Goal: Use online tool/utility: Utilize a website feature to perform a specific function

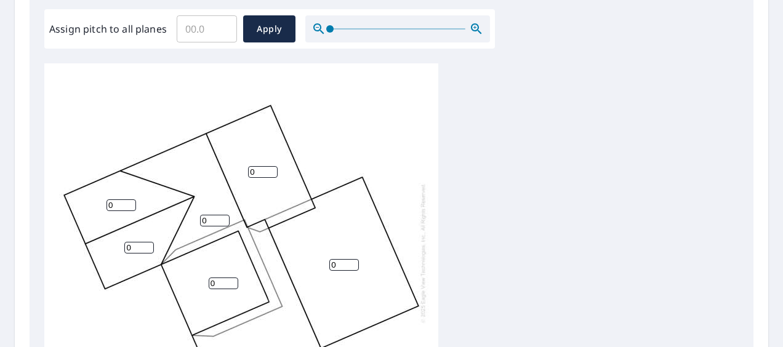
scroll to position [12, 0]
click at [129, 199] on input "0" at bounding box center [121, 205] width 30 height 12
type input "4"
click at [254, 166] on input "0" at bounding box center [263, 172] width 30 height 12
click at [251, 166] on input "0" at bounding box center [263, 172] width 30 height 12
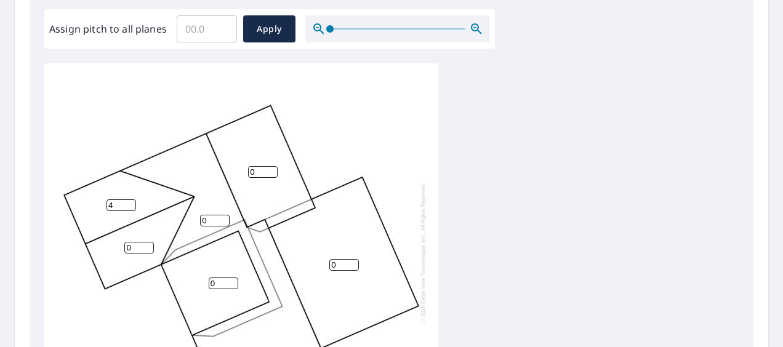
click at [251, 166] on input "0" at bounding box center [263, 172] width 30 height 12
type input "4"
click at [132, 242] on input "0" at bounding box center [139, 248] width 30 height 12
drag, startPoint x: 133, startPoint y: 239, endPoint x: 118, endPoint y: 236, distance: 15.1
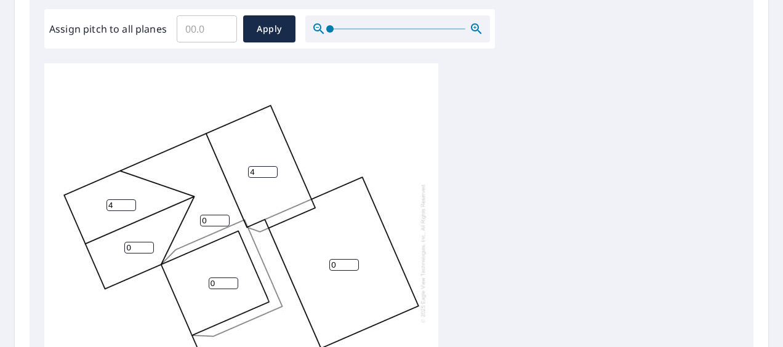
click at [118, 236] on div "0 0 0 4 4 0" at bounding box center [241, 253] width 394 height 386
type input "4"
click at [210, 215] on input "0" at bounding box center [215, 221] width 30 height 12
drag, startPoint x: 206, startPoint y: 208, endPoint x: 198, endPoint y: 209, distance: 7.5
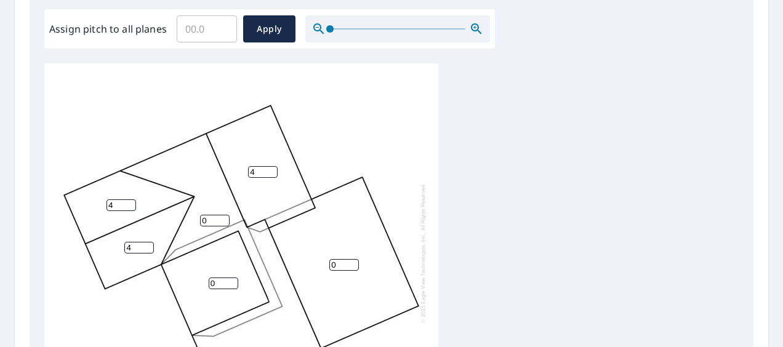
click at [198, 209] on div "0 0 0 4 4 4" at bounding box center [241, 253] width 394 height 386
click at [196, 38] on input "Assign pitch to all planes" at bounding box center [207, 29] width 60 height 34
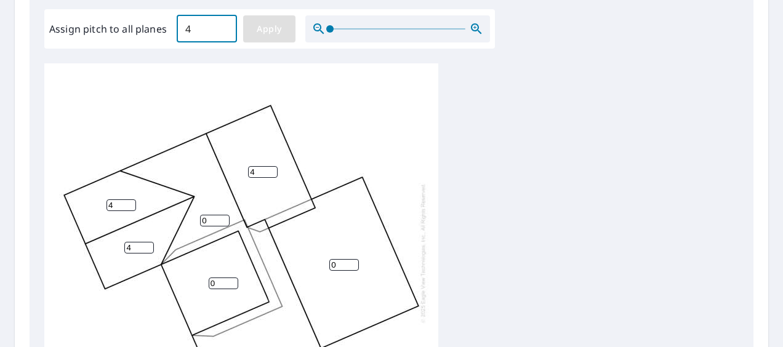
type input "4"
click at [277, 21] on button "Apply" at bounding box center [269, 28] width 52 height 27
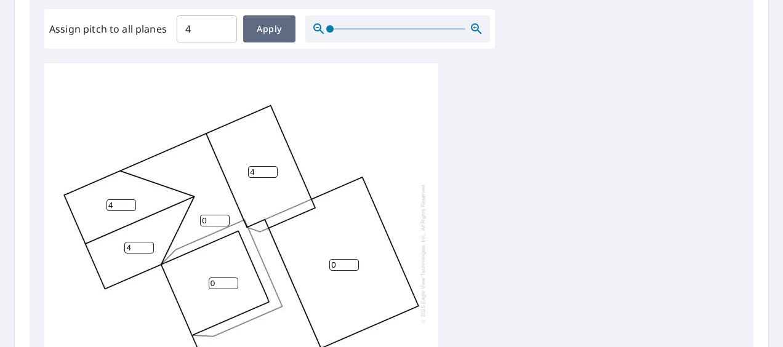
type input "4"
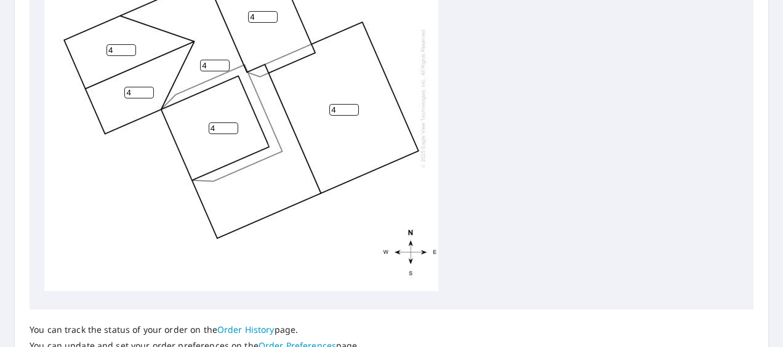
scroll to position [626, 0]
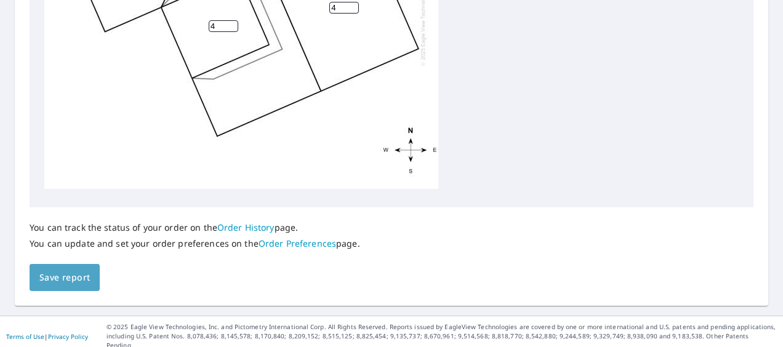
click at [55, 276] on span "Save report" at bounding box center [64, 277] width 50 height 15
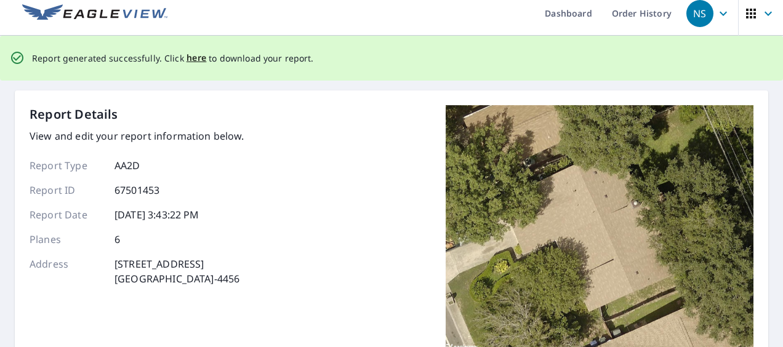
scroll to position [0, 0]
